Goal: Browse casually: Explore the website without a specific task or goal

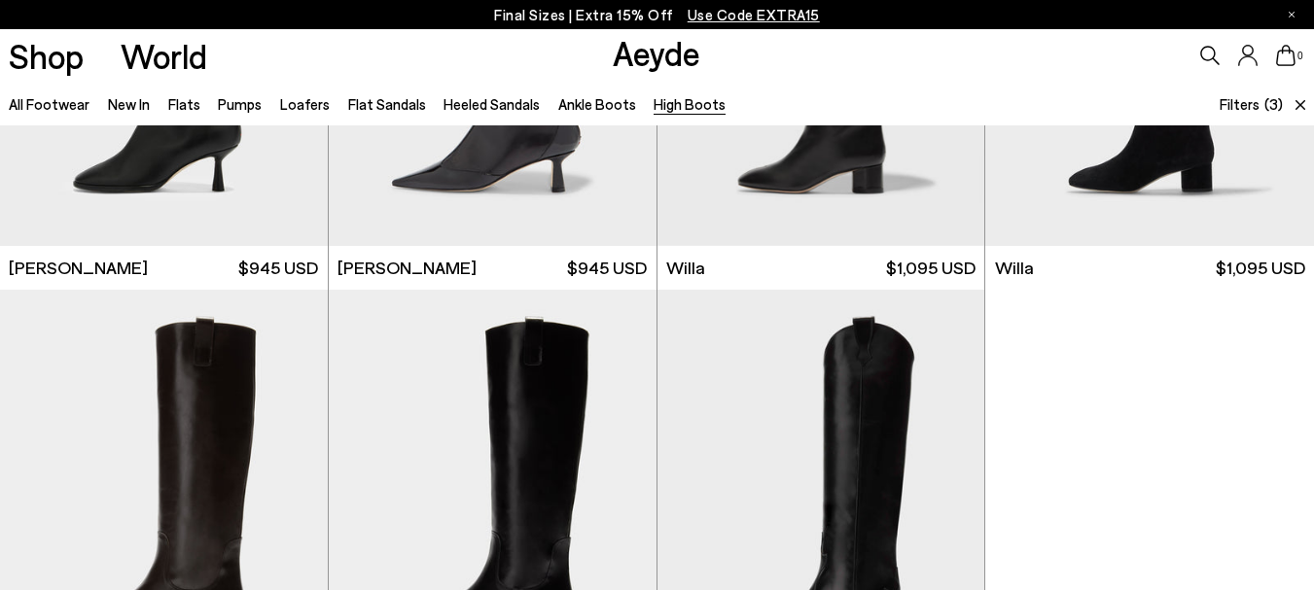
scroll to position [292, 0]
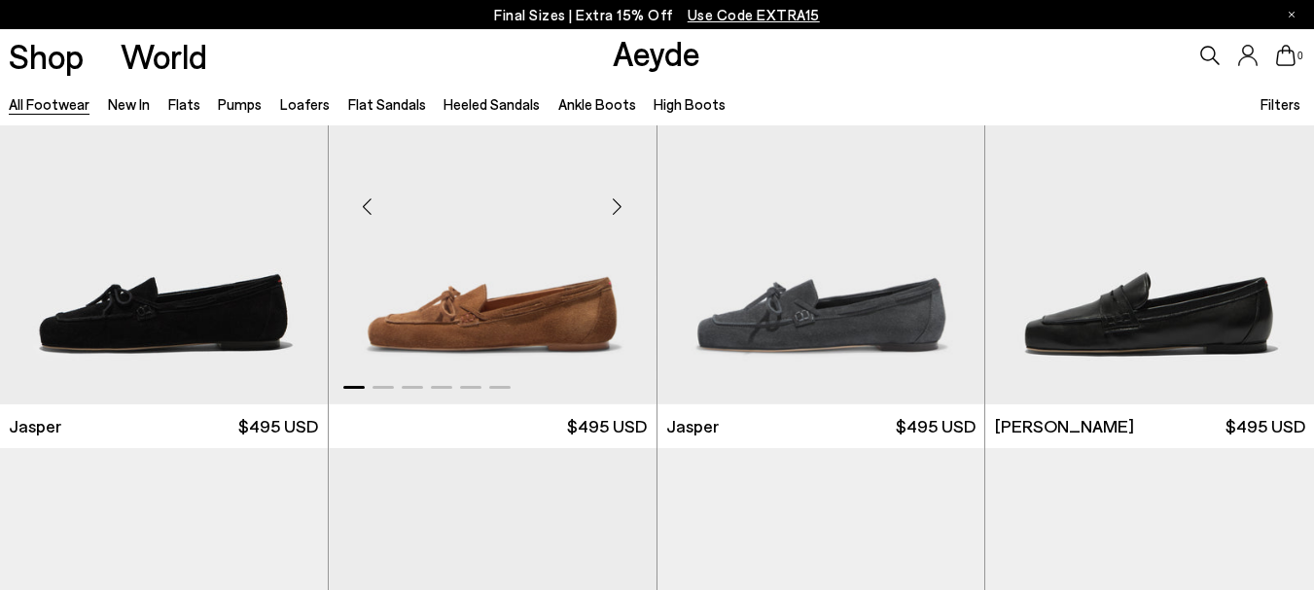
scroll to position [486, 0]
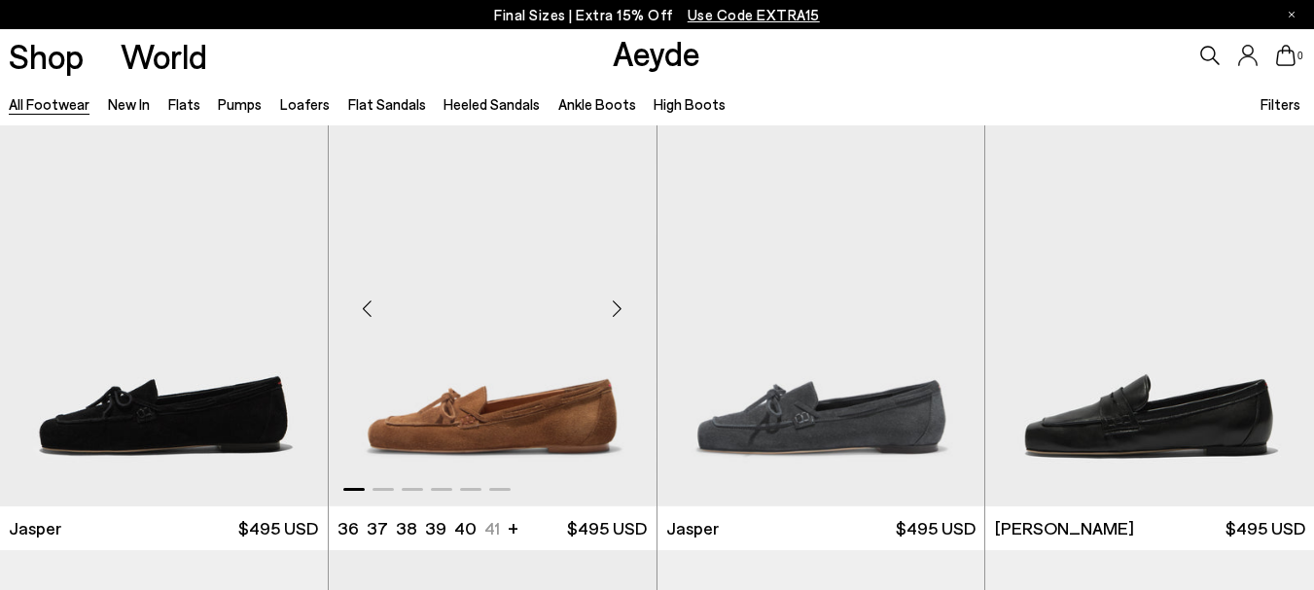
click at [455, 341] on img "1 / 6" at bounding box center [493, 301] width 328 height 412
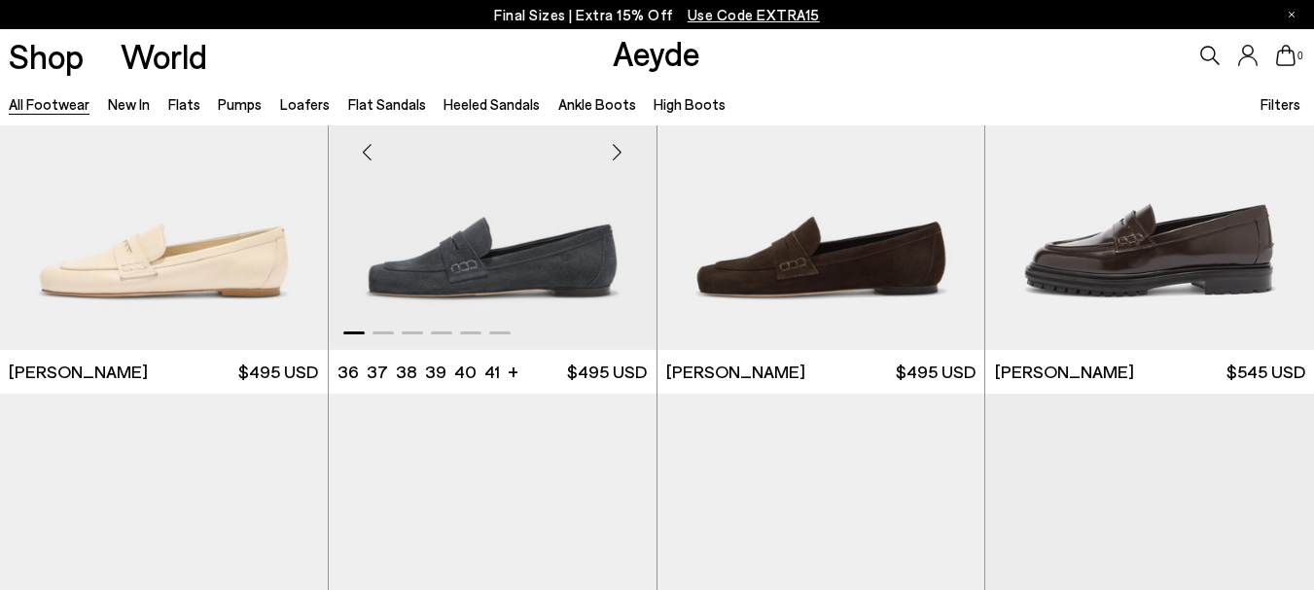
scroll to position [1362, 0]
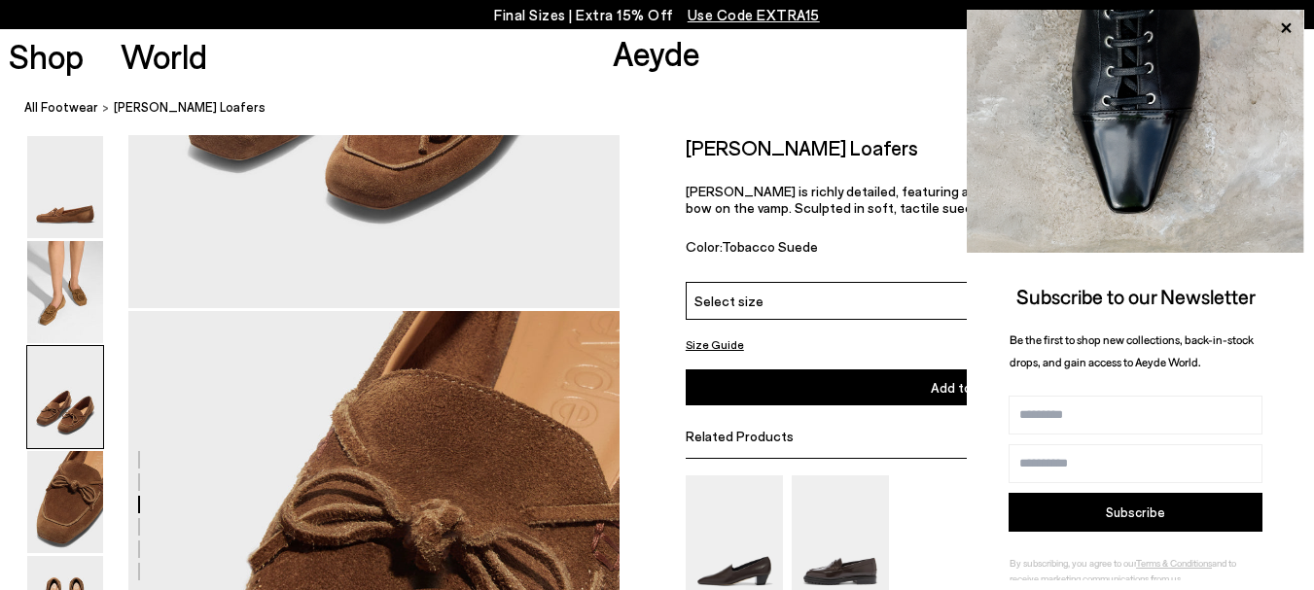
scroll to position [1813, 0]
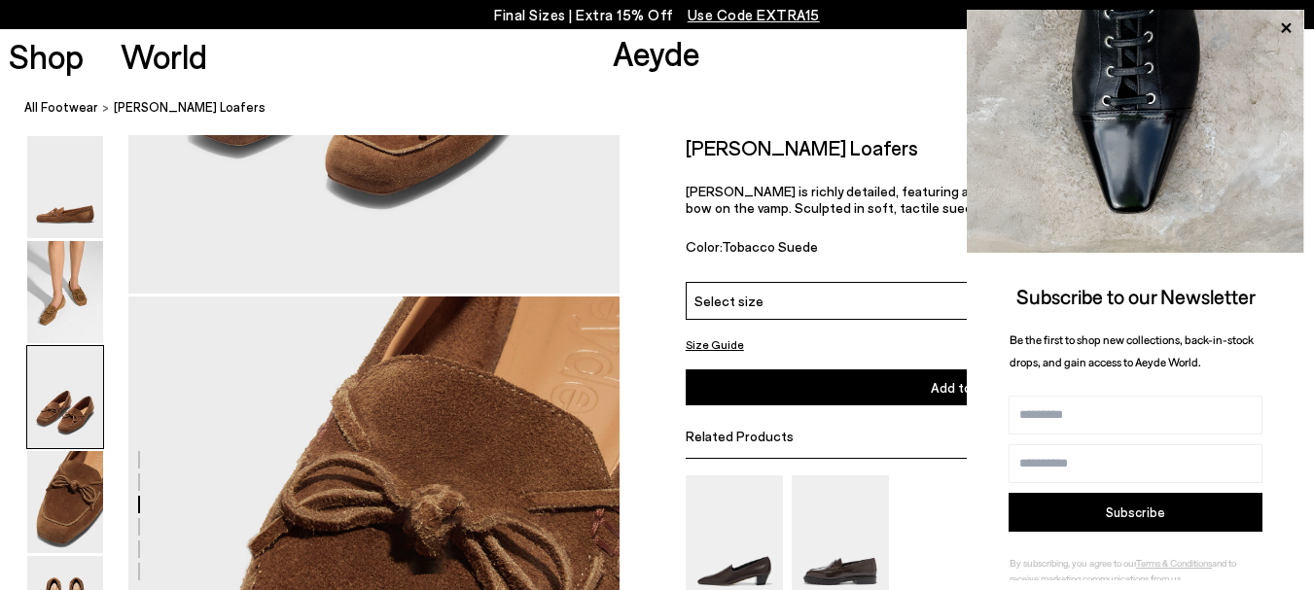
click at [1290, 27] on icon at bounding box center [1285, 28] width 25 height 25
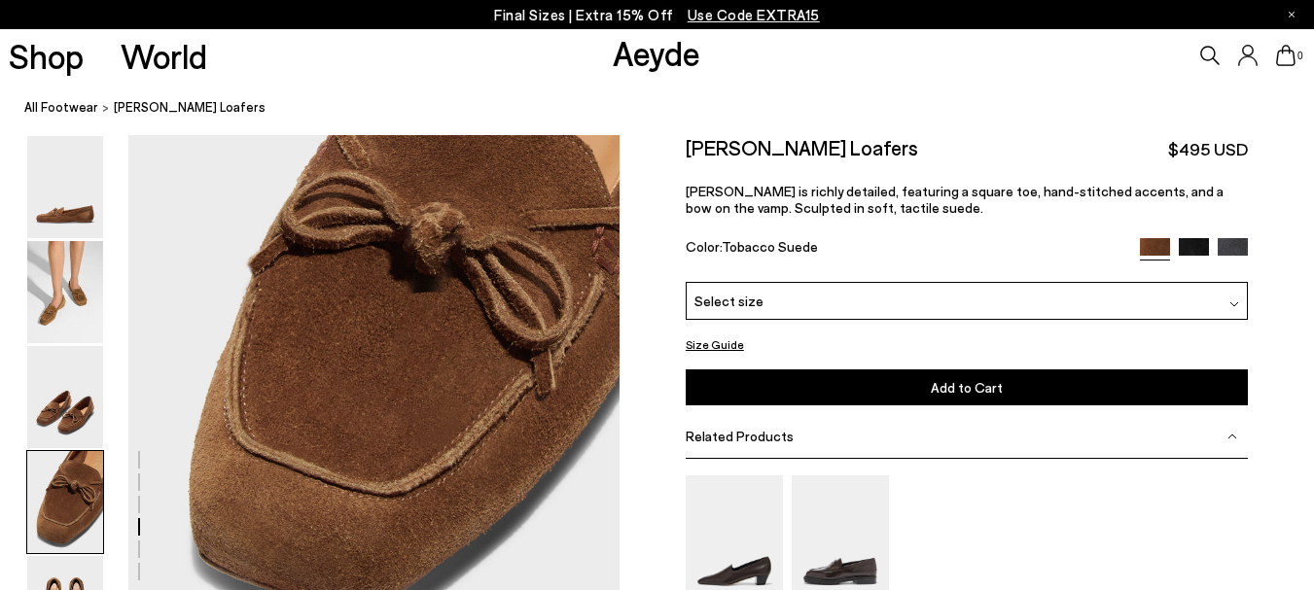
scroll to position [2105, 0]
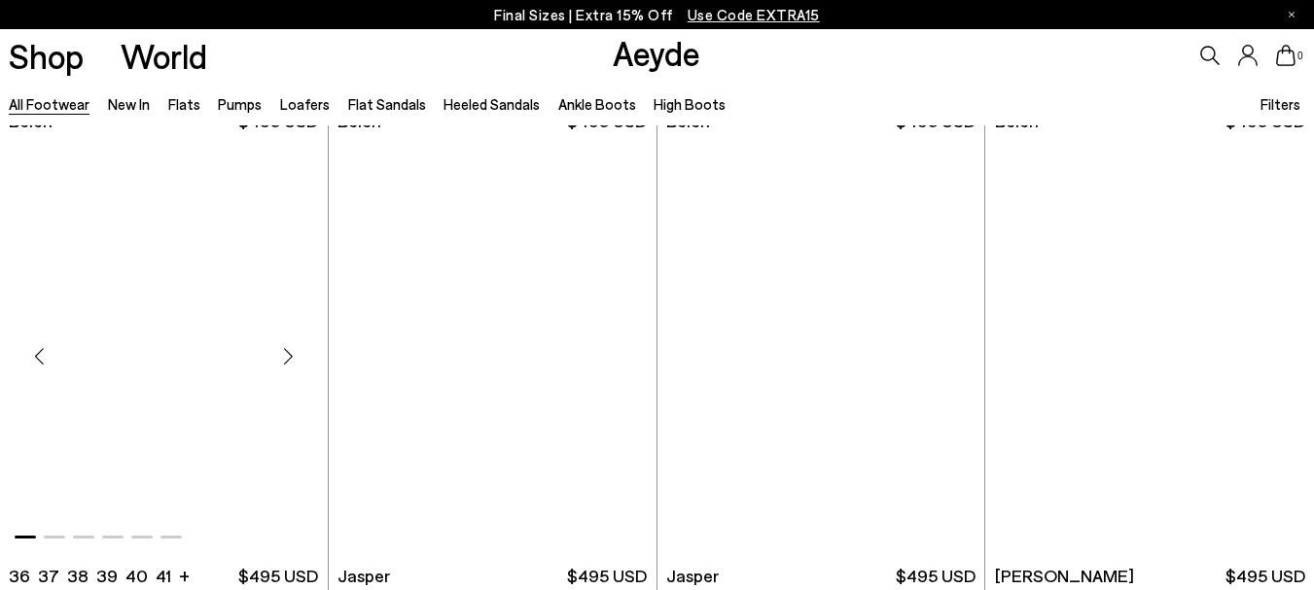
scroll to position [486, 0]
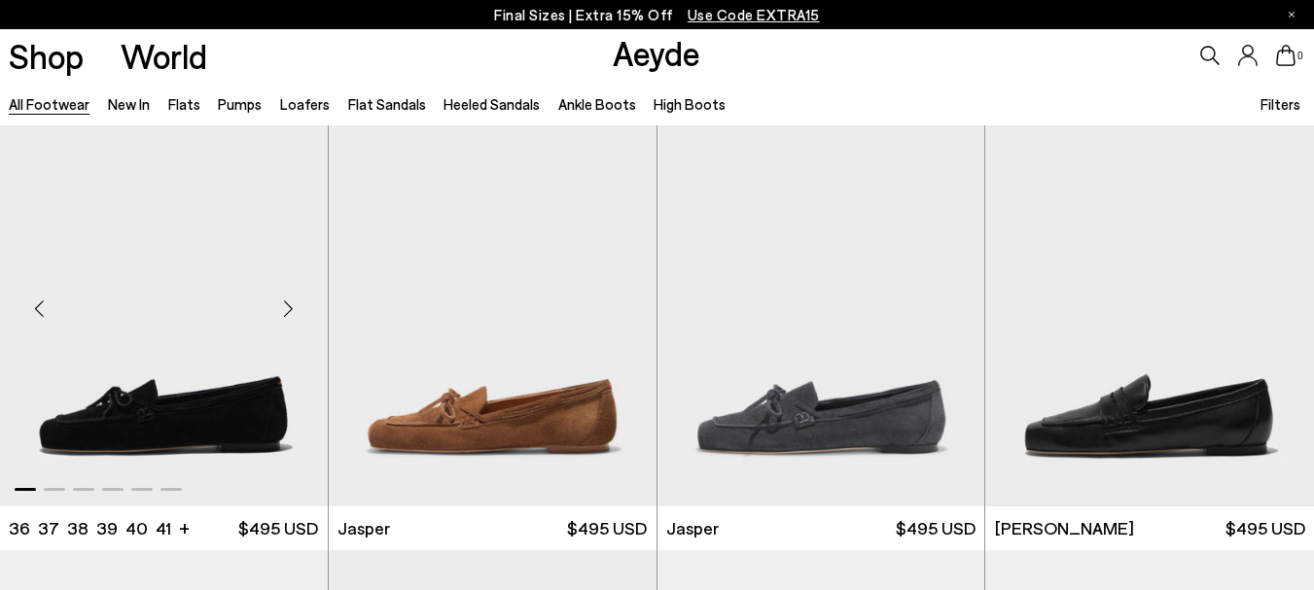
click at [119, 302] on img "1 / 6" at bounding box center [164, 301] width 328 height 412
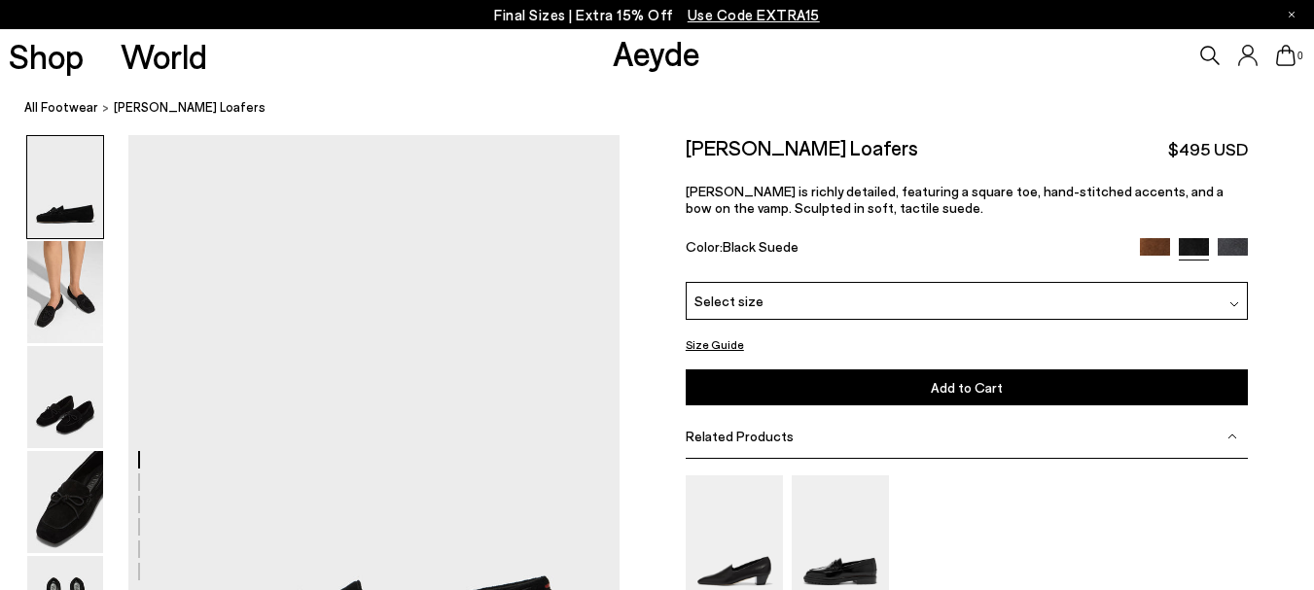
click at [1149, 250] on img at bounding box center [1155, 253] width 30 height 30
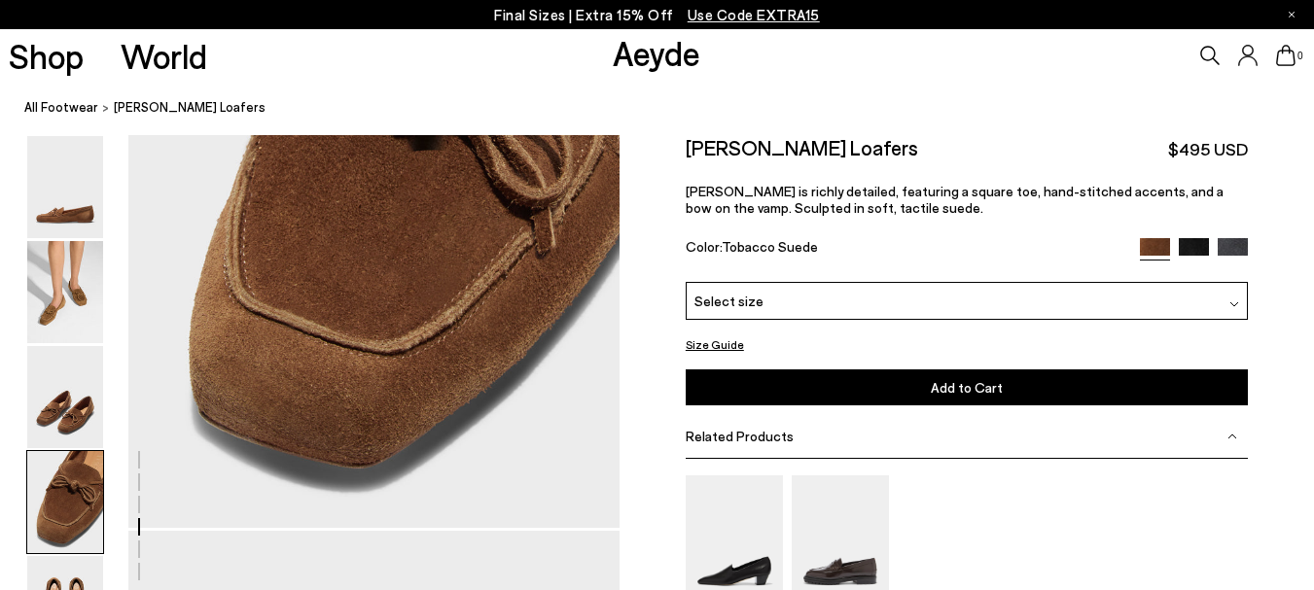
scroll to position [1848, 0]
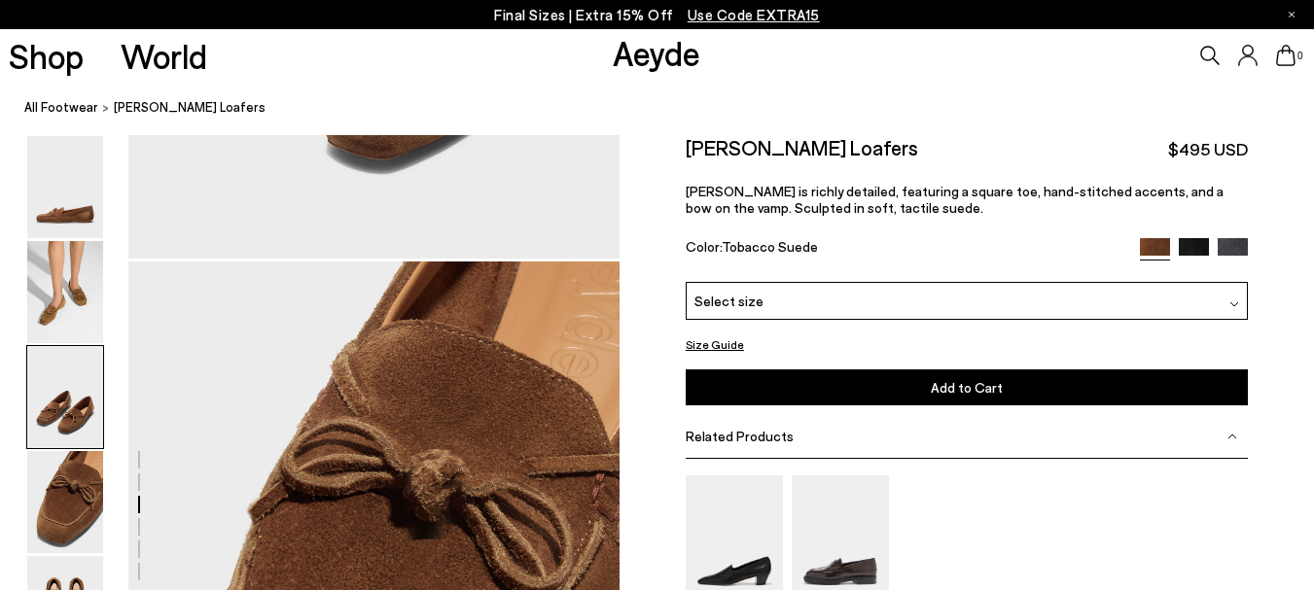
click at [918, 102] on ol "All Footwear Jasper Moccasin Loafers" at bounding box center [669, 107] width 1290 height 20
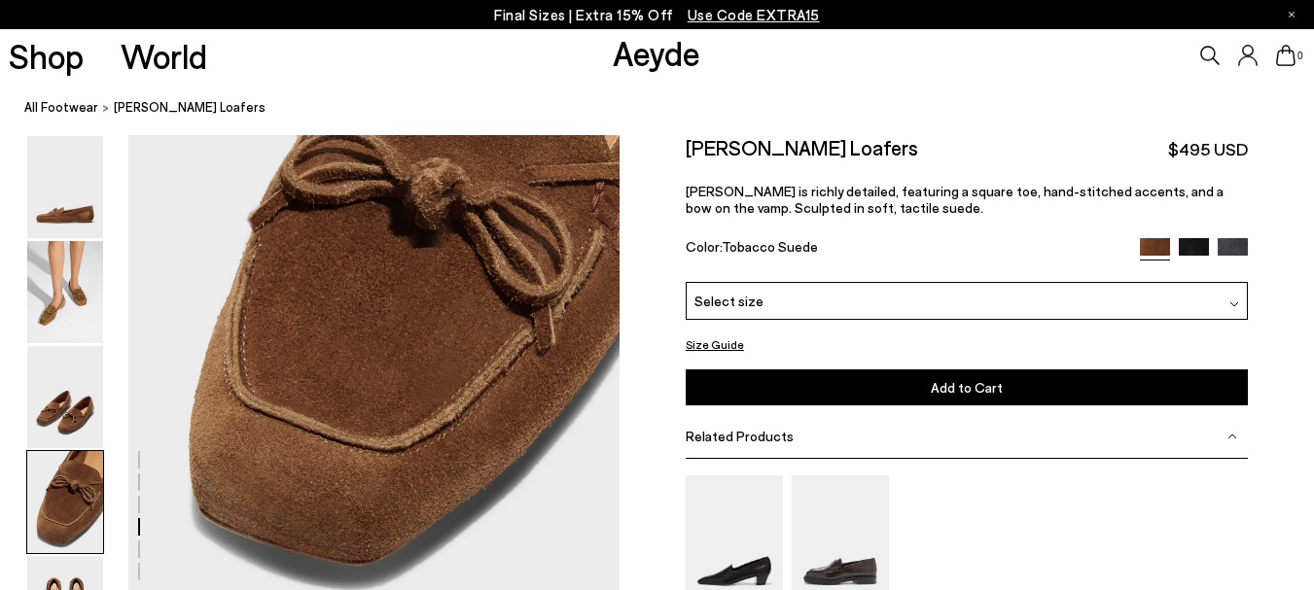
scroll to position [1751, 0]
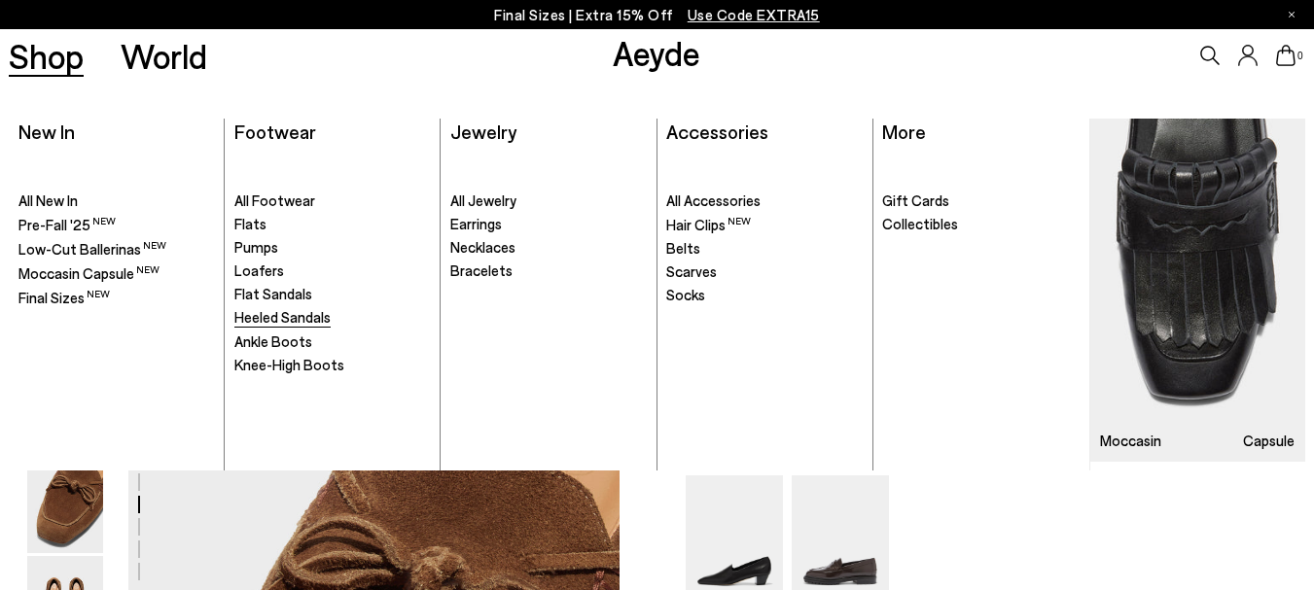
click at [274, 317] on span "Heeled Sandals" at bounding box center [282, 317] width 96 height 18
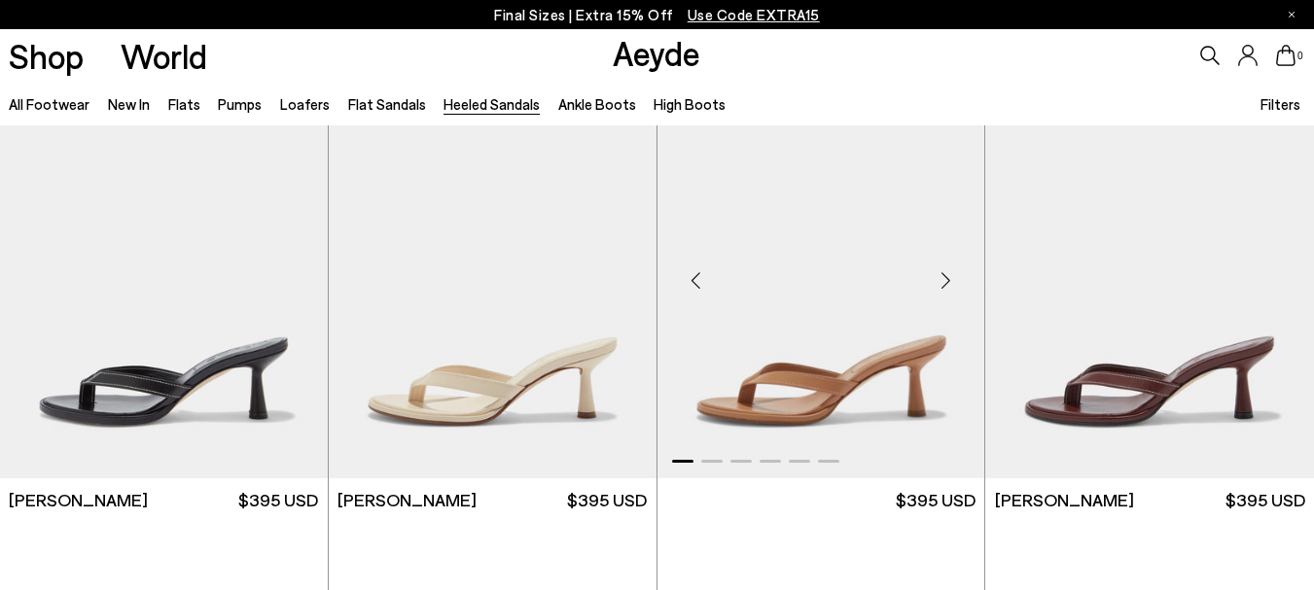
scroll to position [1070, 0]
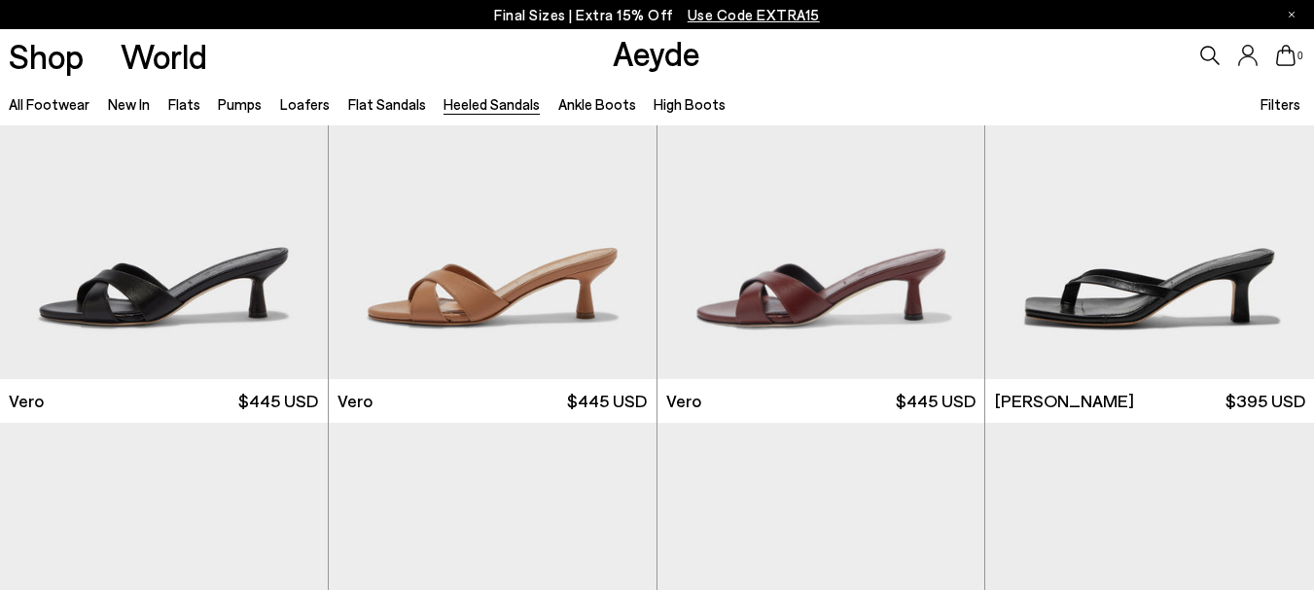
scroll to position [1653, 0]
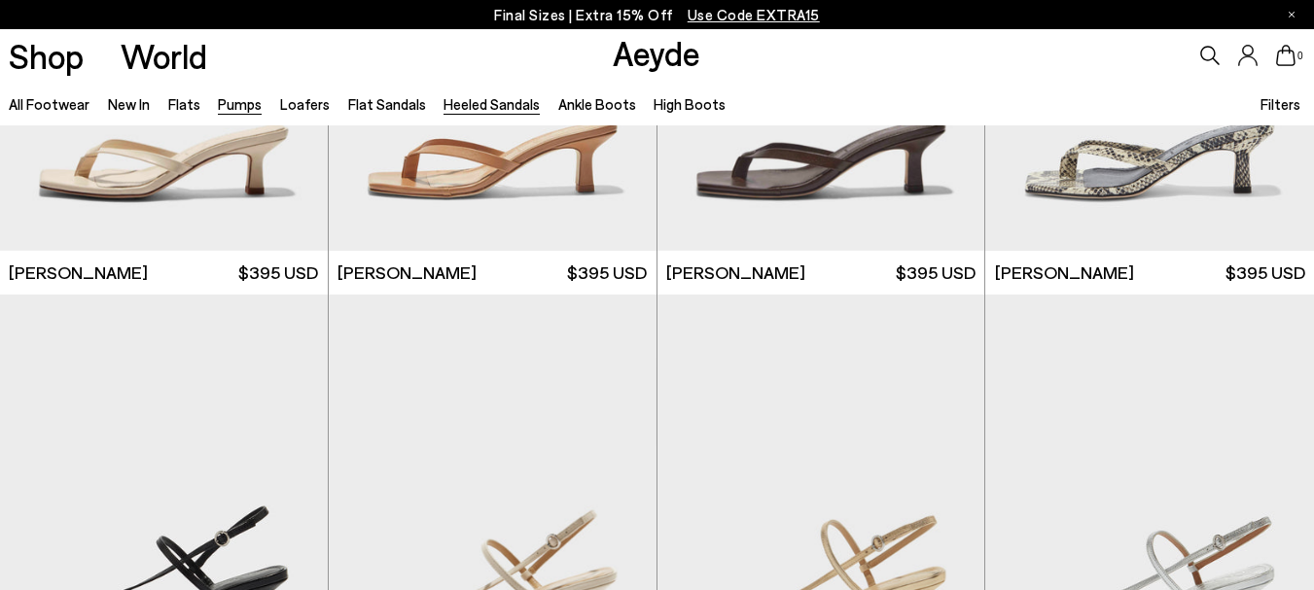
click at [241, 109] on link "Pumps" at bounding box center [240, 104] width 44 height 18
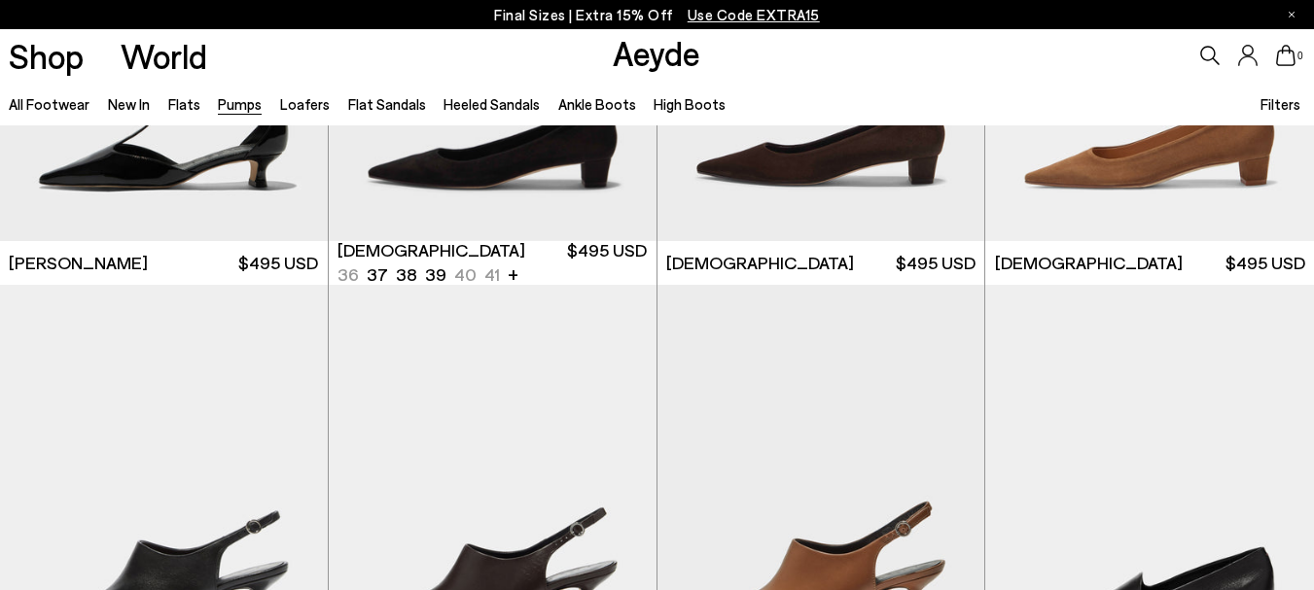
scroll to position [2529, 0]
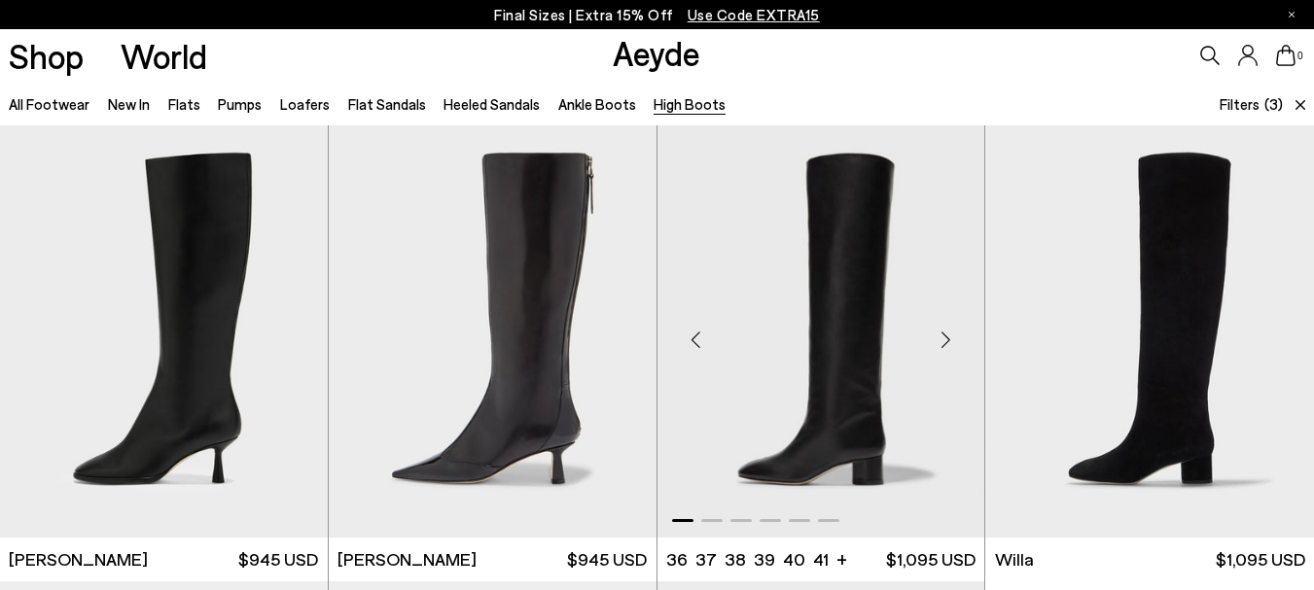
scroll to position [195, 0]
